Goal: Information Seeking & Learning: Check status

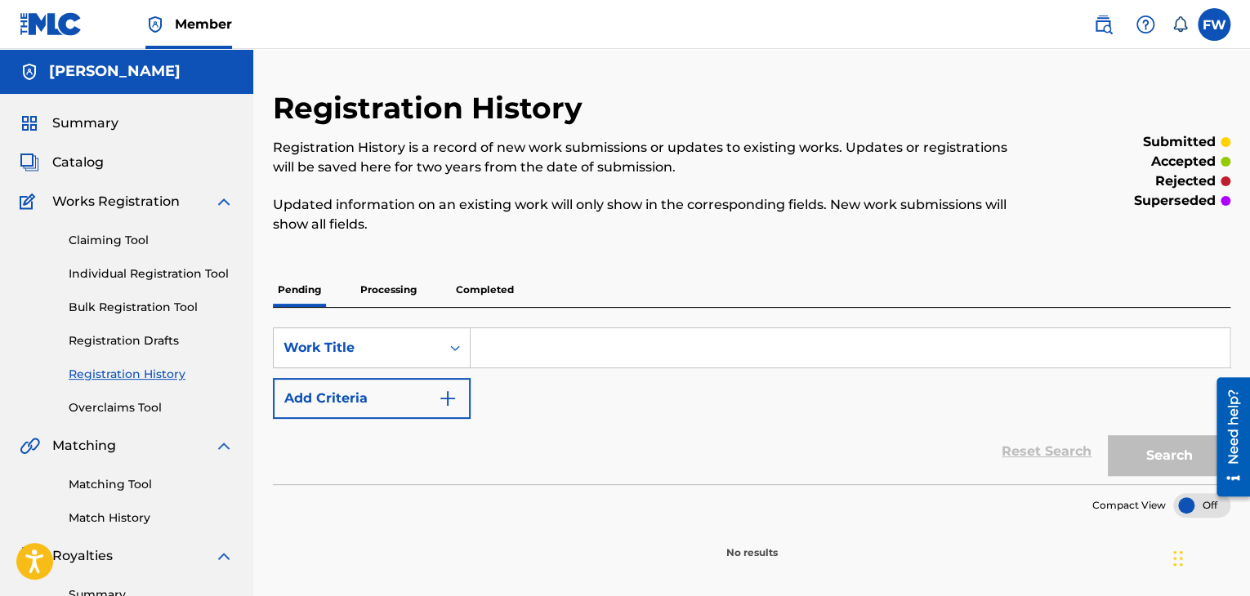
click at [399, 289] on p "Processing" at bounding box center [388, 290] width 66 height 34
click at [467, 283] on p "Completed" at bounding box center [485, 290] width 68 height 34
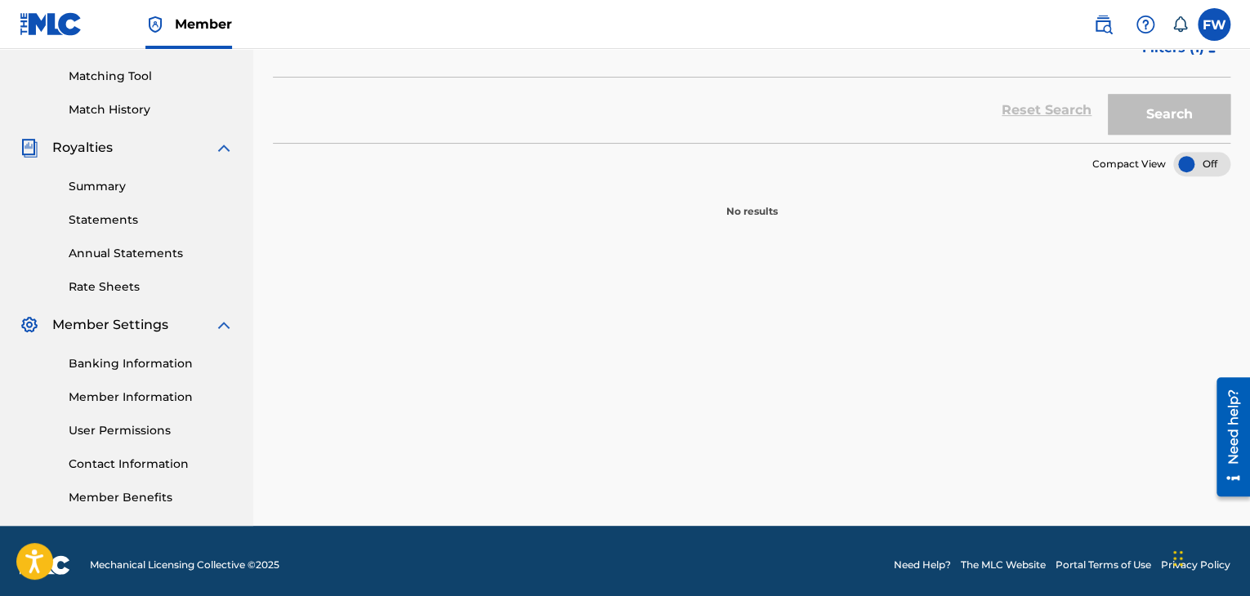
scroll to position [82, 0]
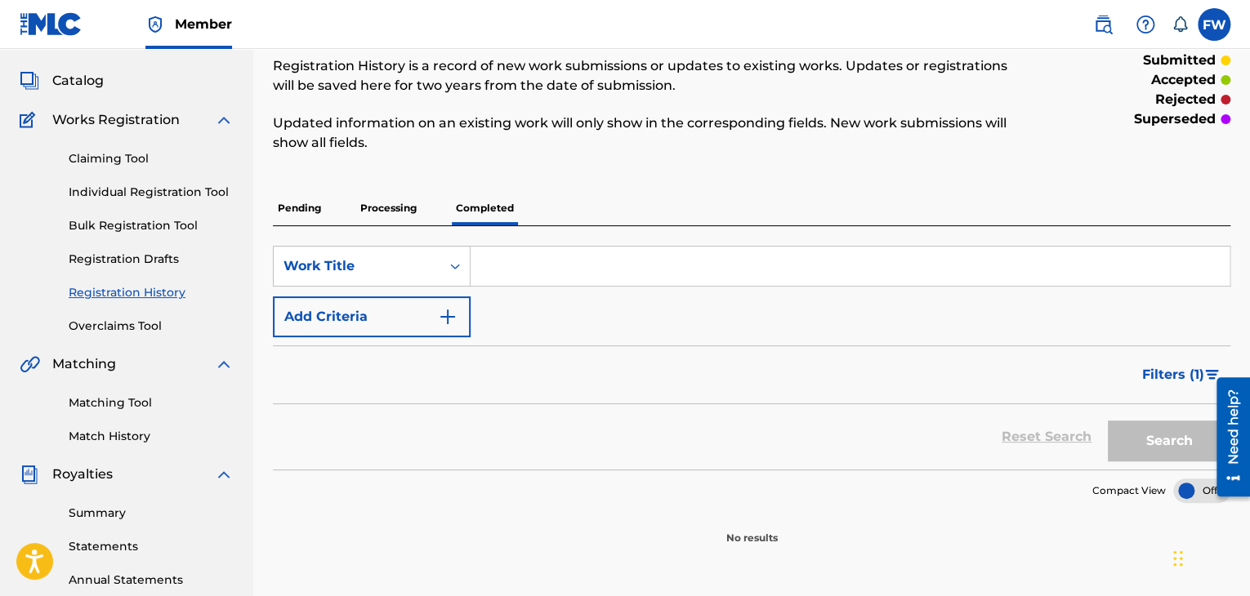
click at [373, 221] on p "Processing" at bounding box center [388, 208] width 66 height 34
